Goal: Task Accomplishment & Management: Use online tool/utility

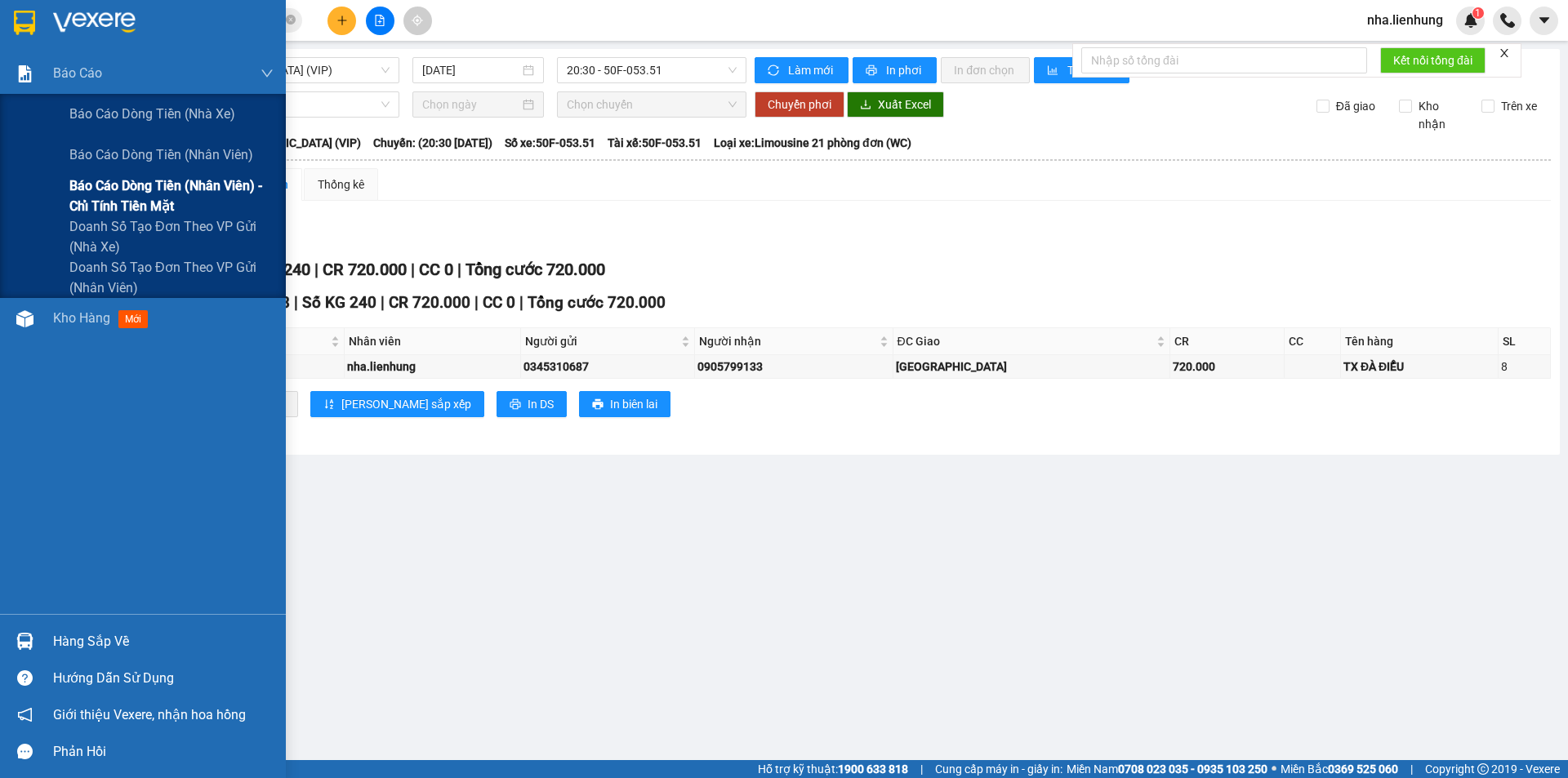
click at [122, 185] on span "Báo cáo dòng tiền (nhân viên) - chỉ tính tiền mặt" at bounding box center [171, 195] width 204 height 41
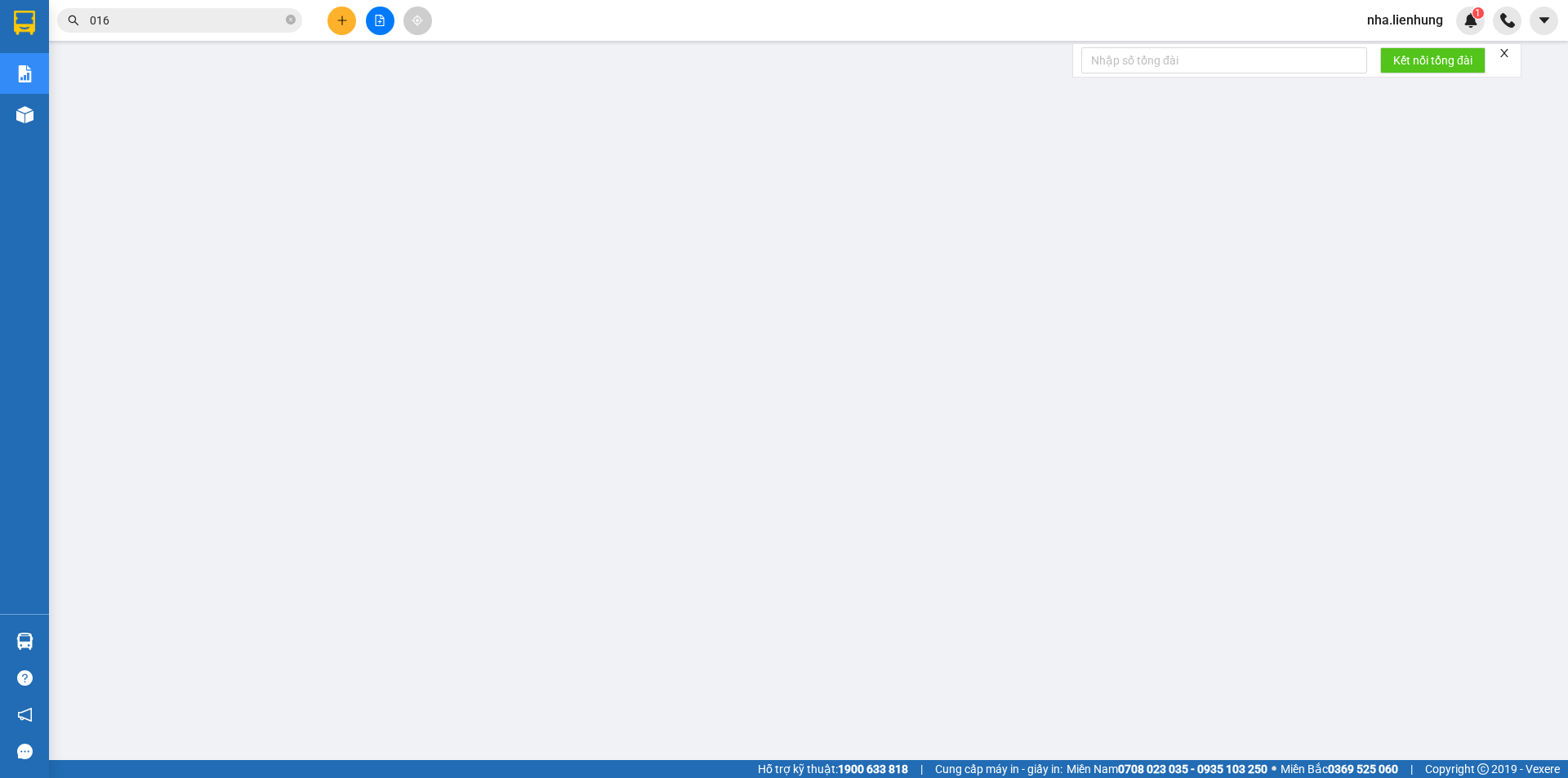
click at [139, 27] on input "016" at bounding box center [186, 20] width 192 height 18
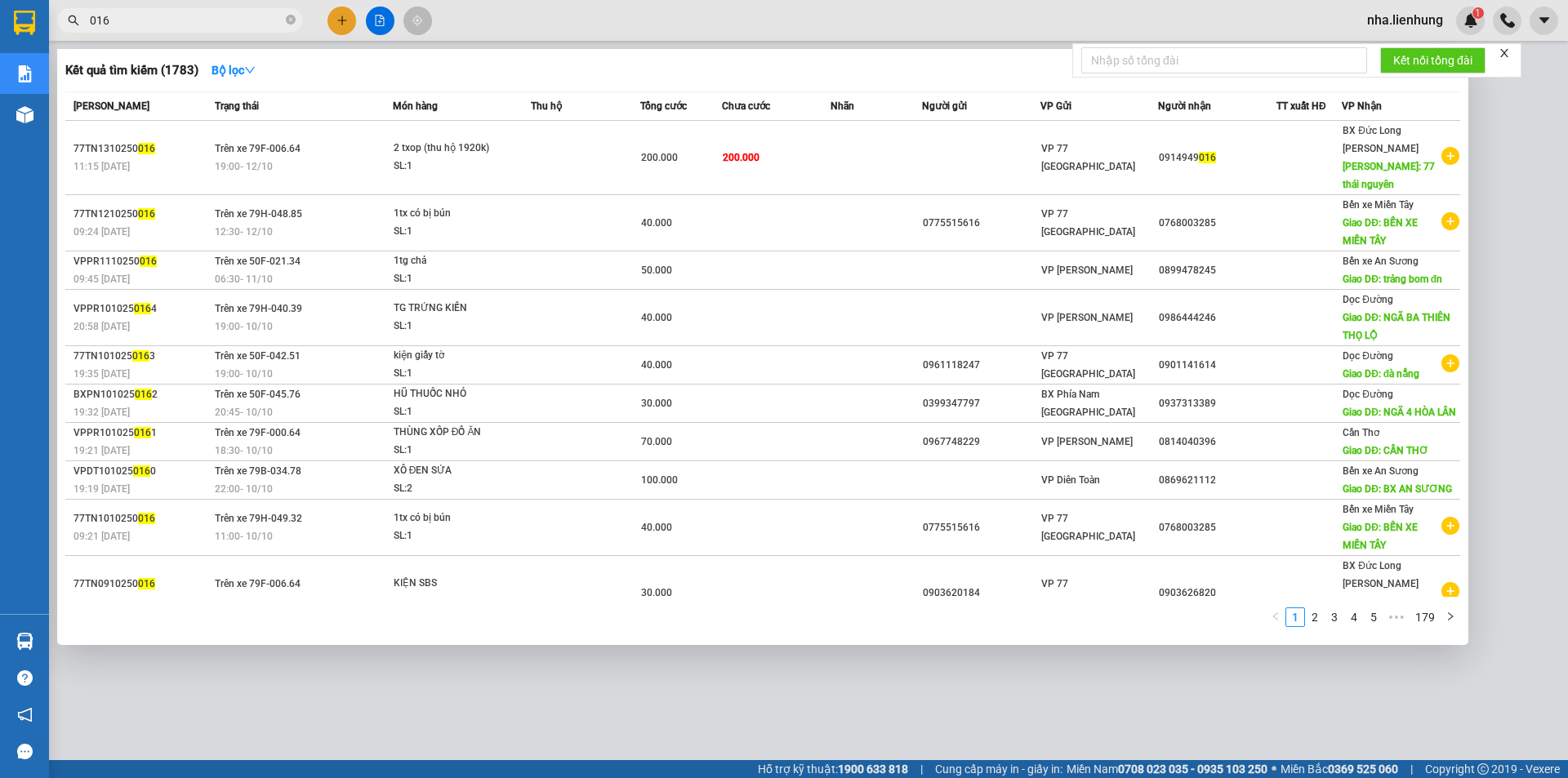
drag, startPoint x: 168, startPoint y: 20, endPoint x: 0, endPoint y: -34, distance: 176.5
click at [0, 0] on html "Kết quả tìm kiếm ( 1783 ) Bộ lọc Mã ĐH Trạng thái Món hàng Thu hộ Tổng cước Chư…" at bounding box center [784, 389] width 1568 height 778
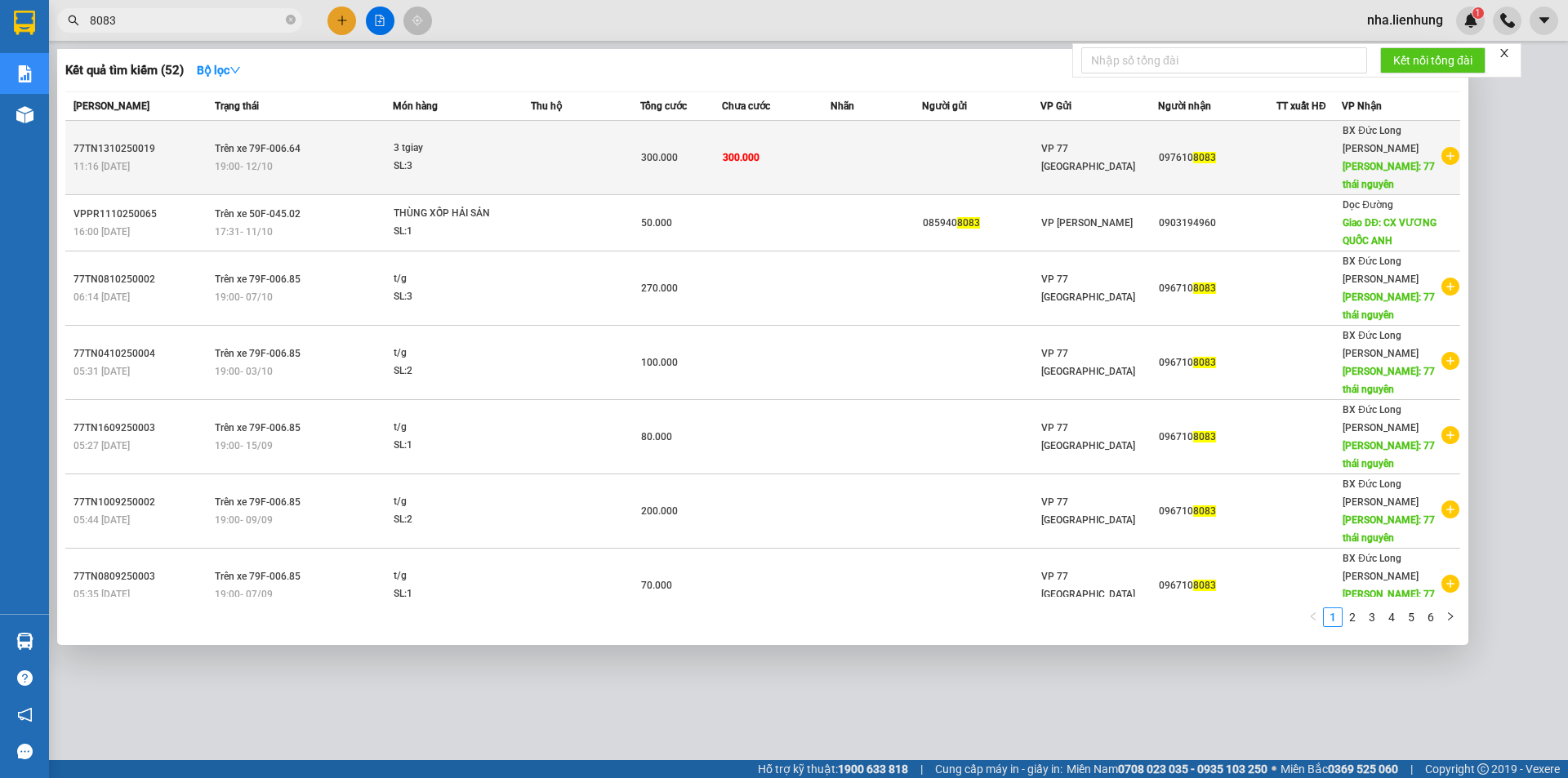
type input "8083"
click at [674, 152] on div "300.000" at bounding box center [681, 157] width 80 height 18
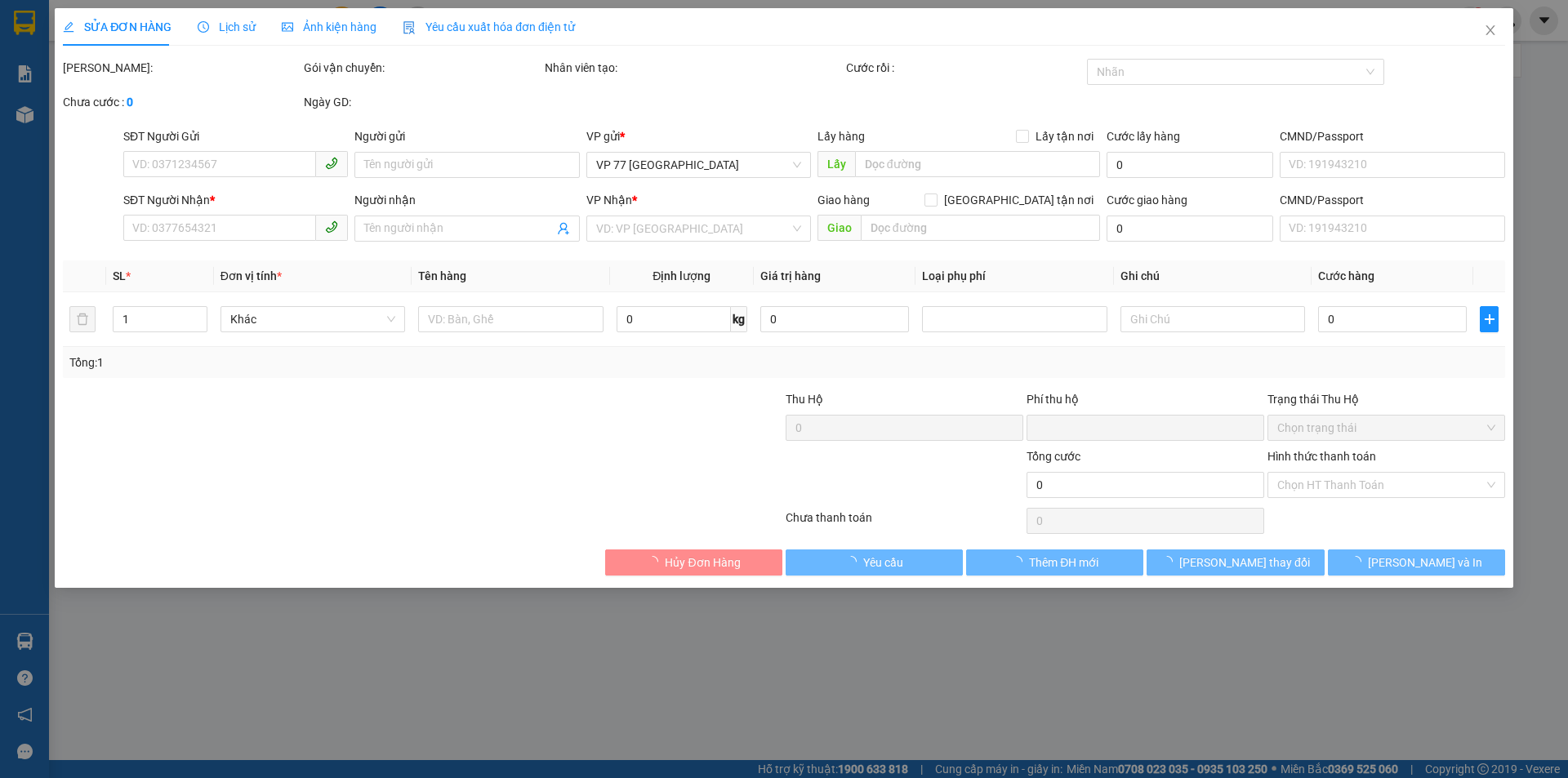
click at [1363, 474] on div "Hình thức thanh toán Chọn HT Thanh Toán" at bounding box center [1386, 476] width 238 height 57
type input "0976108083"
type input "77 thái nguyên"
type input "0"
type input "300.000"
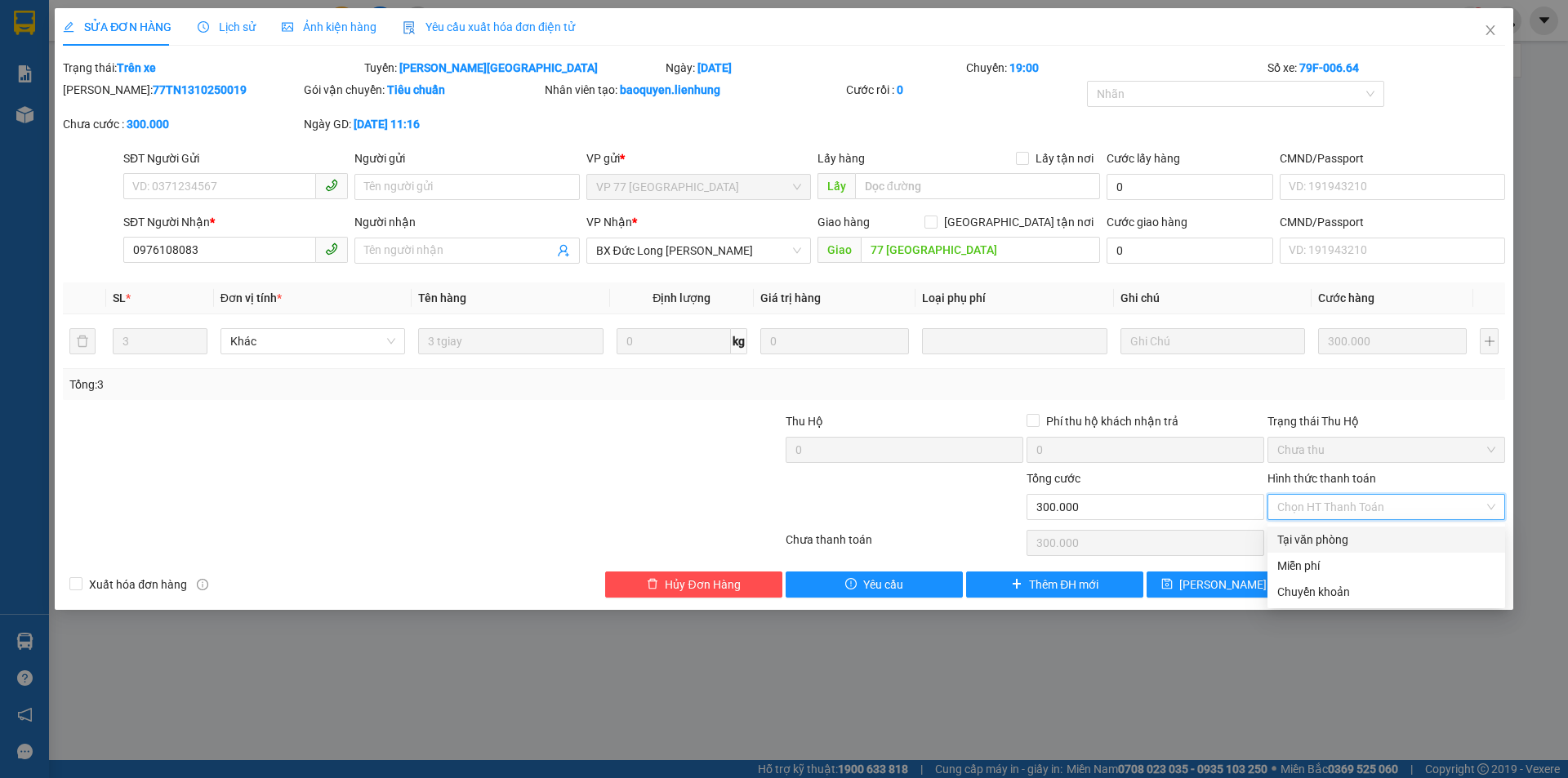
click at [1375, 544] on div "Tại văn phòng" at bounding box center [1386, 539] width 218 height 18
type input "0"
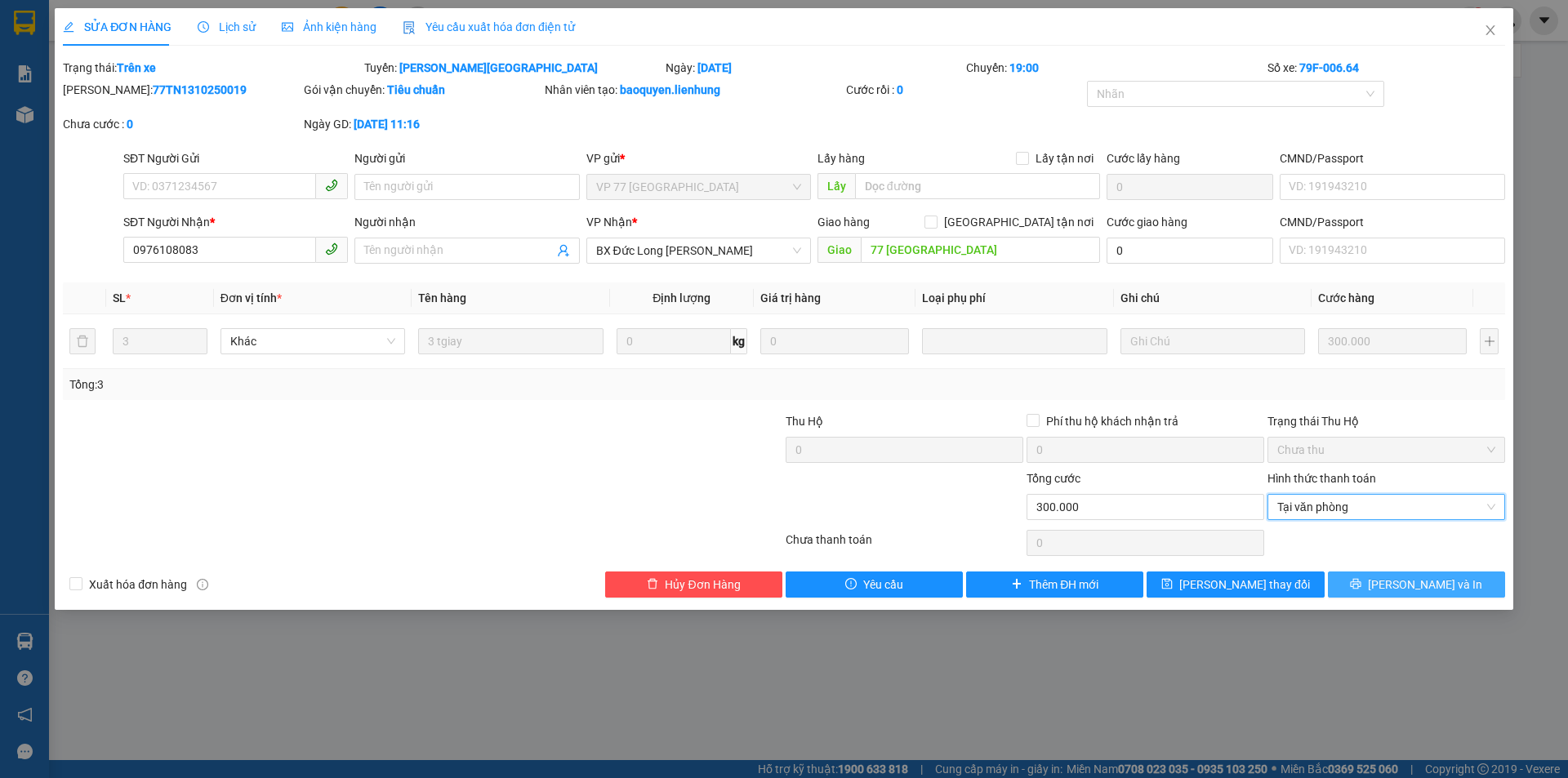
click at [1373, 583] on button "Lưu và In" at bounding box center [1416, 585] width 177 height 27
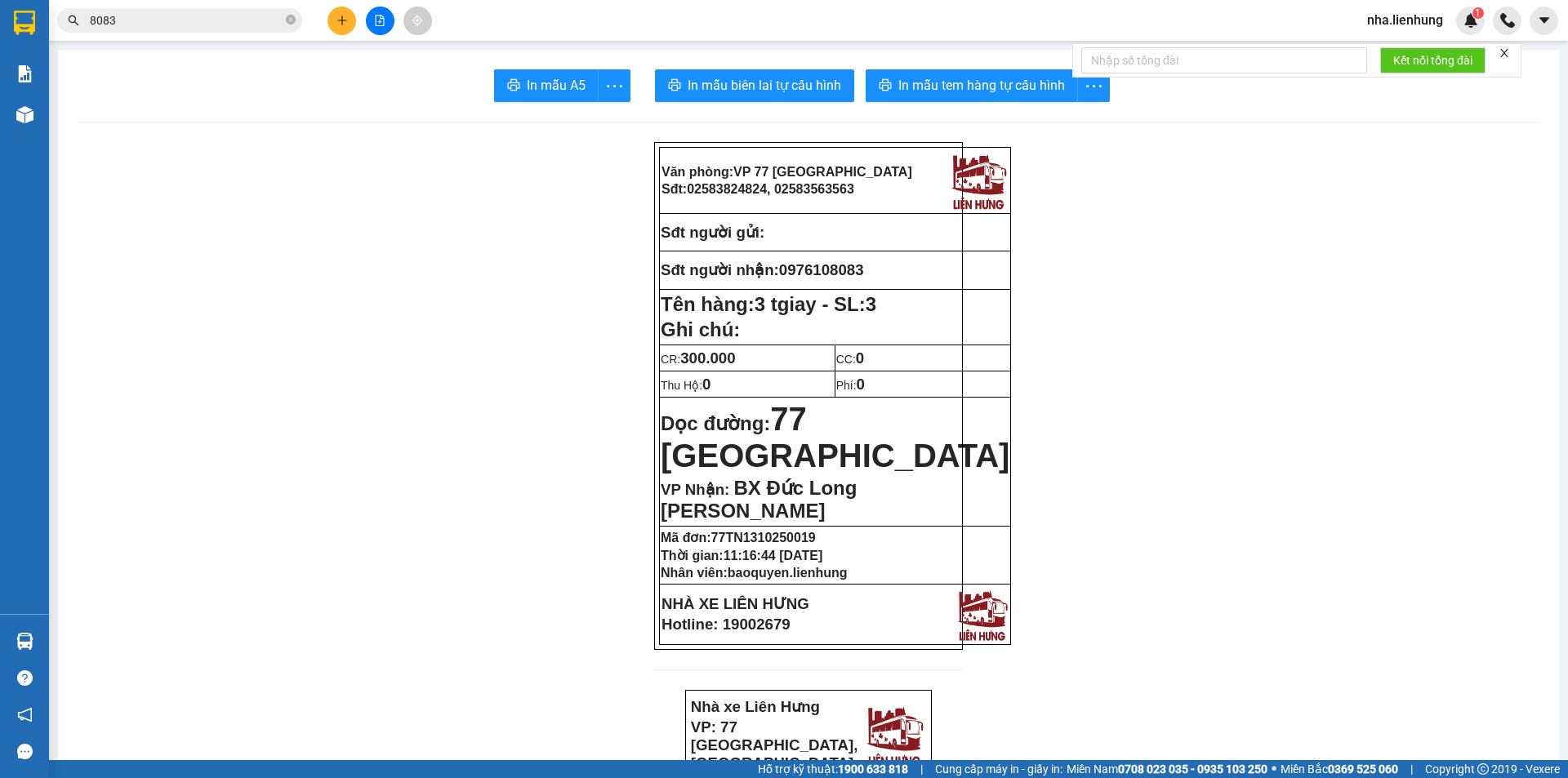
click at [1430, 21] on span "nha.lienhung" at bounding box center [1405, 20] width 102 height 21
click at [1395, 45] on span "Đăng xuất" at bounding box center [1413, 50] width 68 height 18
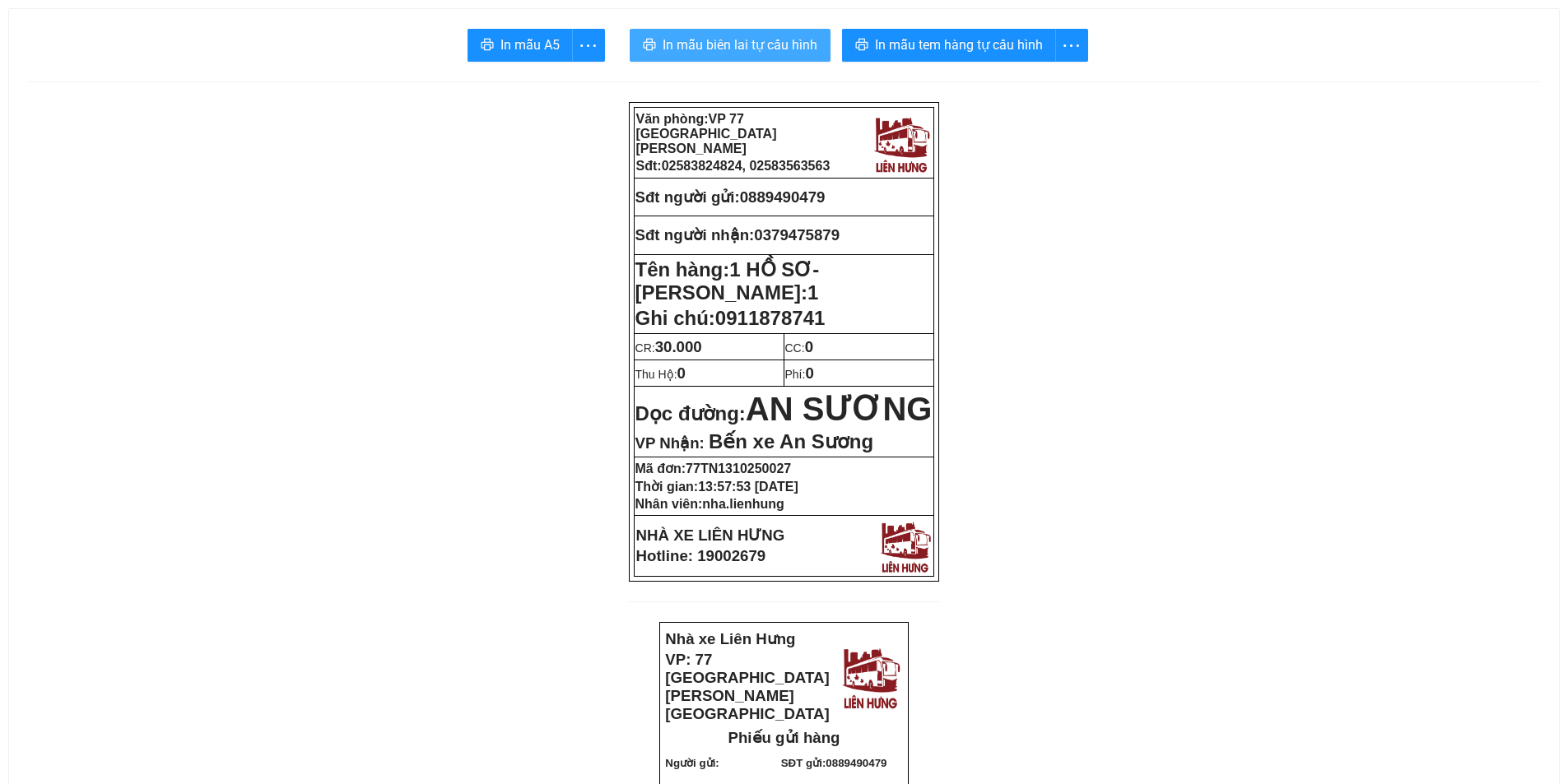
click at [741, 46] on span "In mẫu biên lai tự cấu hình" at bounding box center [741, 45] width 155 height 21
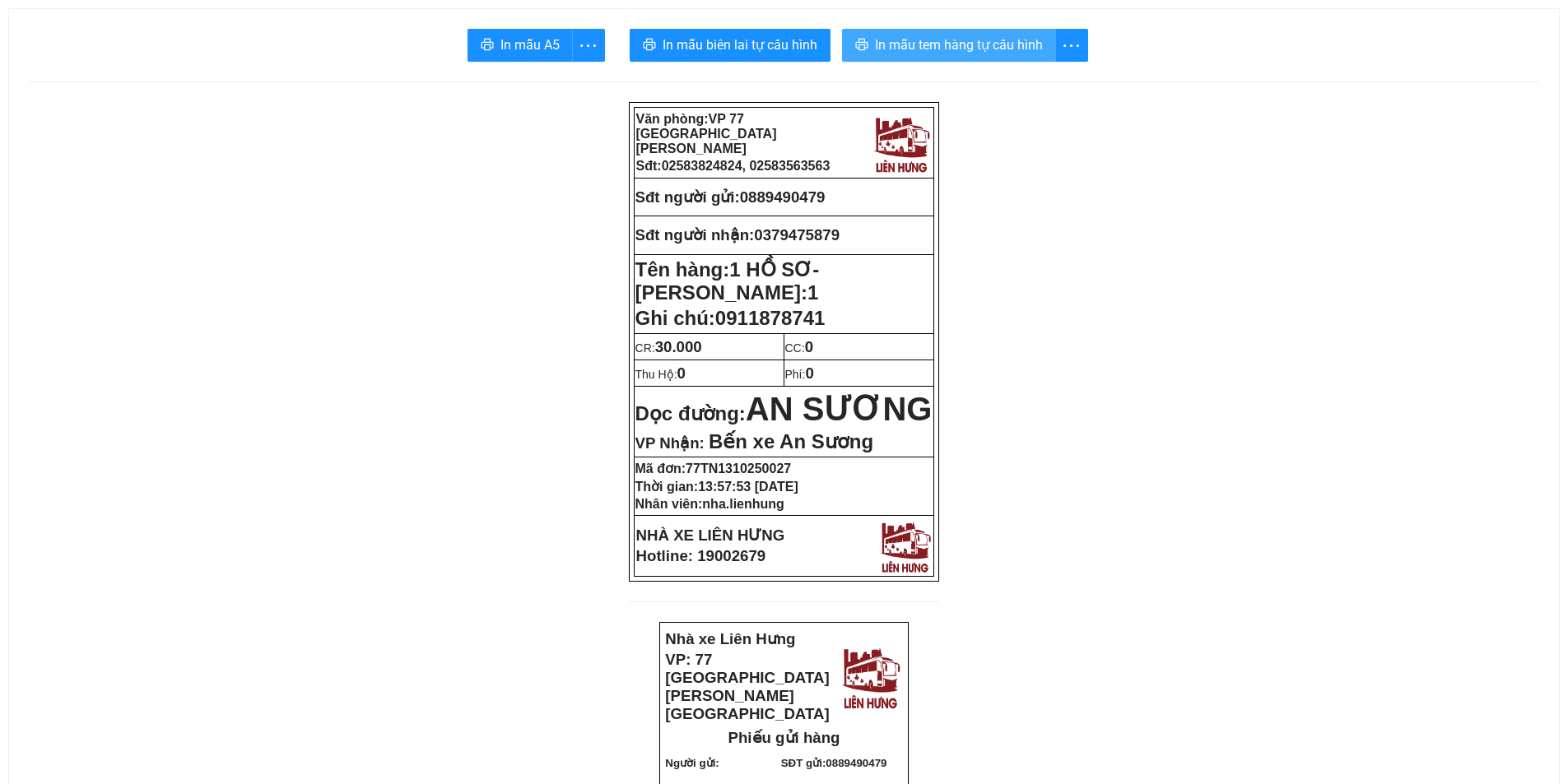
click at [972, 32] on button "In mẫu tem hàng tự cấu hình" at bounding box center [949, 45] width 214 height 32
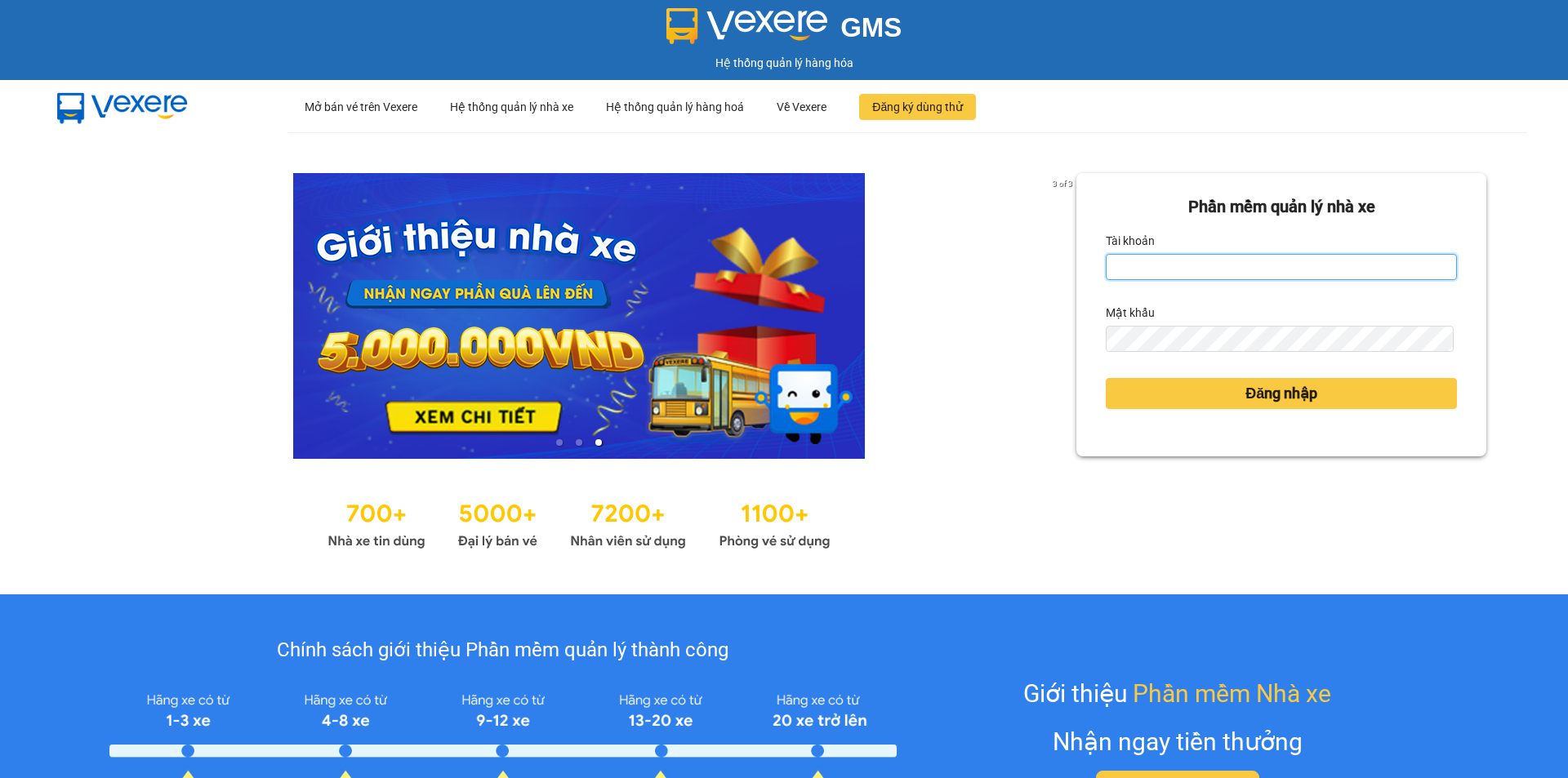
type input "trangnt.lienhung"
drag, startPoint x: 928, startPoint y: 282, endPoint x: 899, endPoint y: 279, distance: 29.2
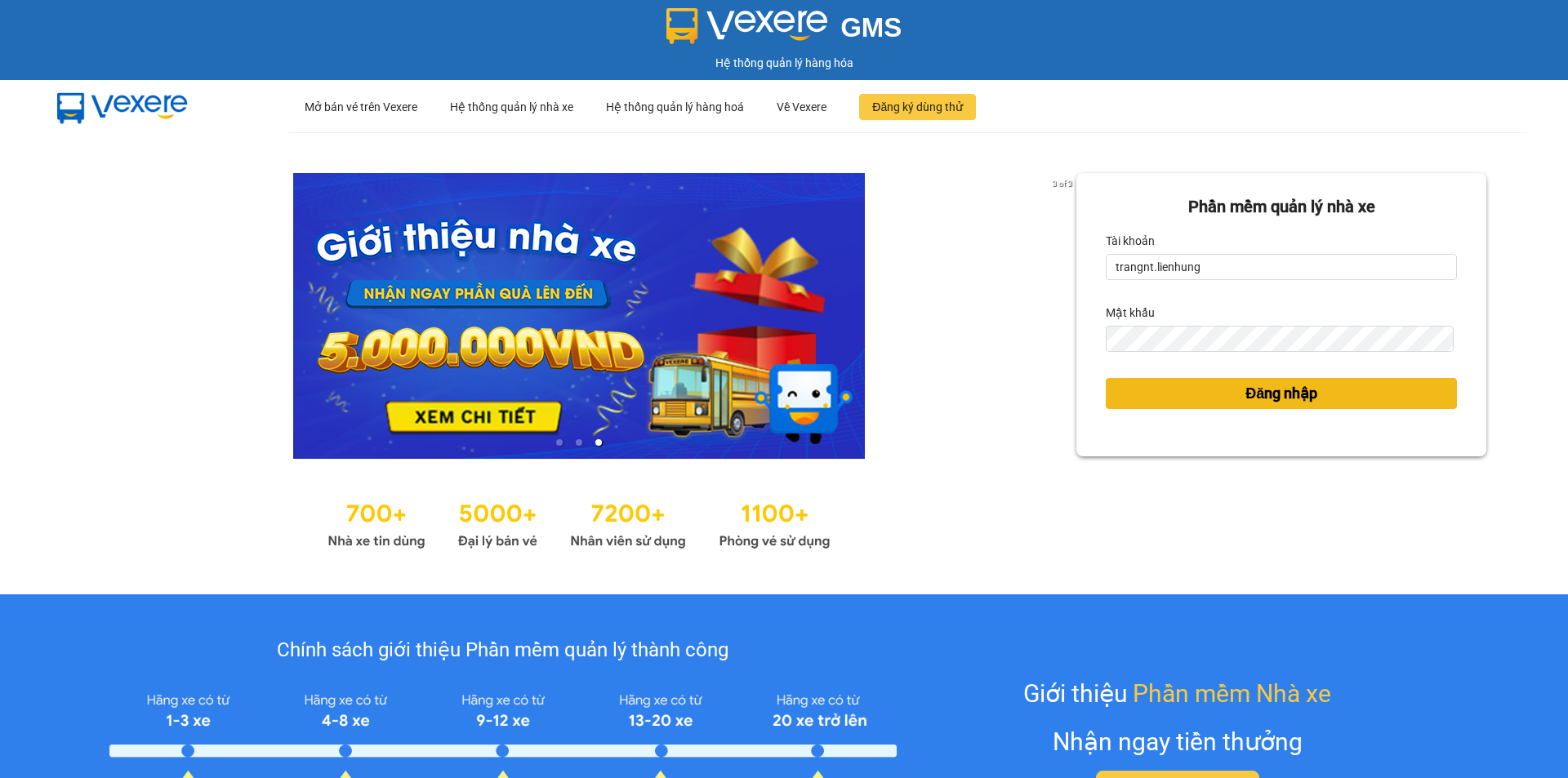
click at [1204, 397] on button "Đăng nhập" at bounding box center [1281, 393] width 351 height 31
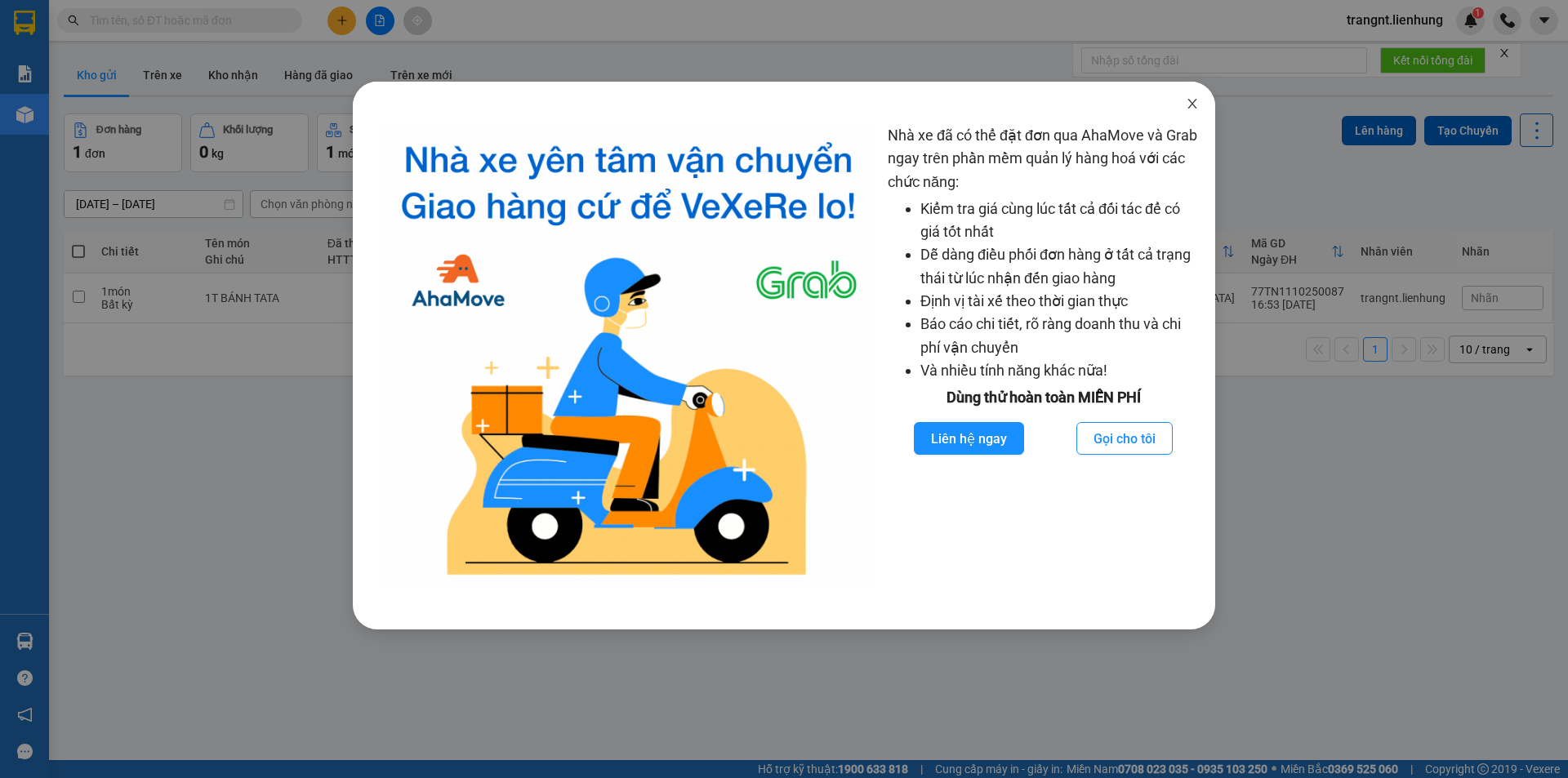
click at [1192, 105] on icon "close" at bounding box center [1192, 103] width 9 height 9
